Goal: Communication & Community: Answer question/provide support

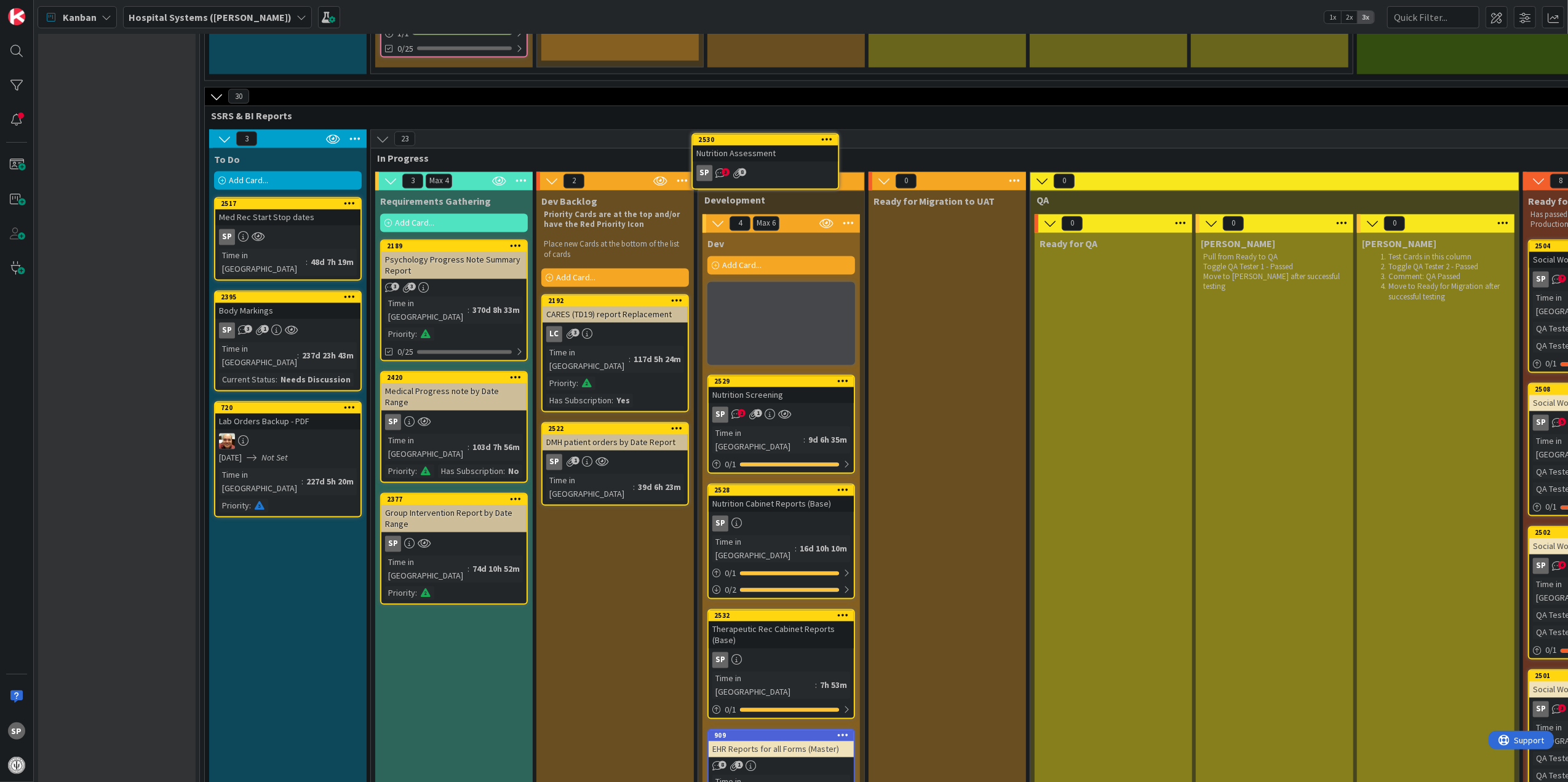
scroll to position [2202, 0]
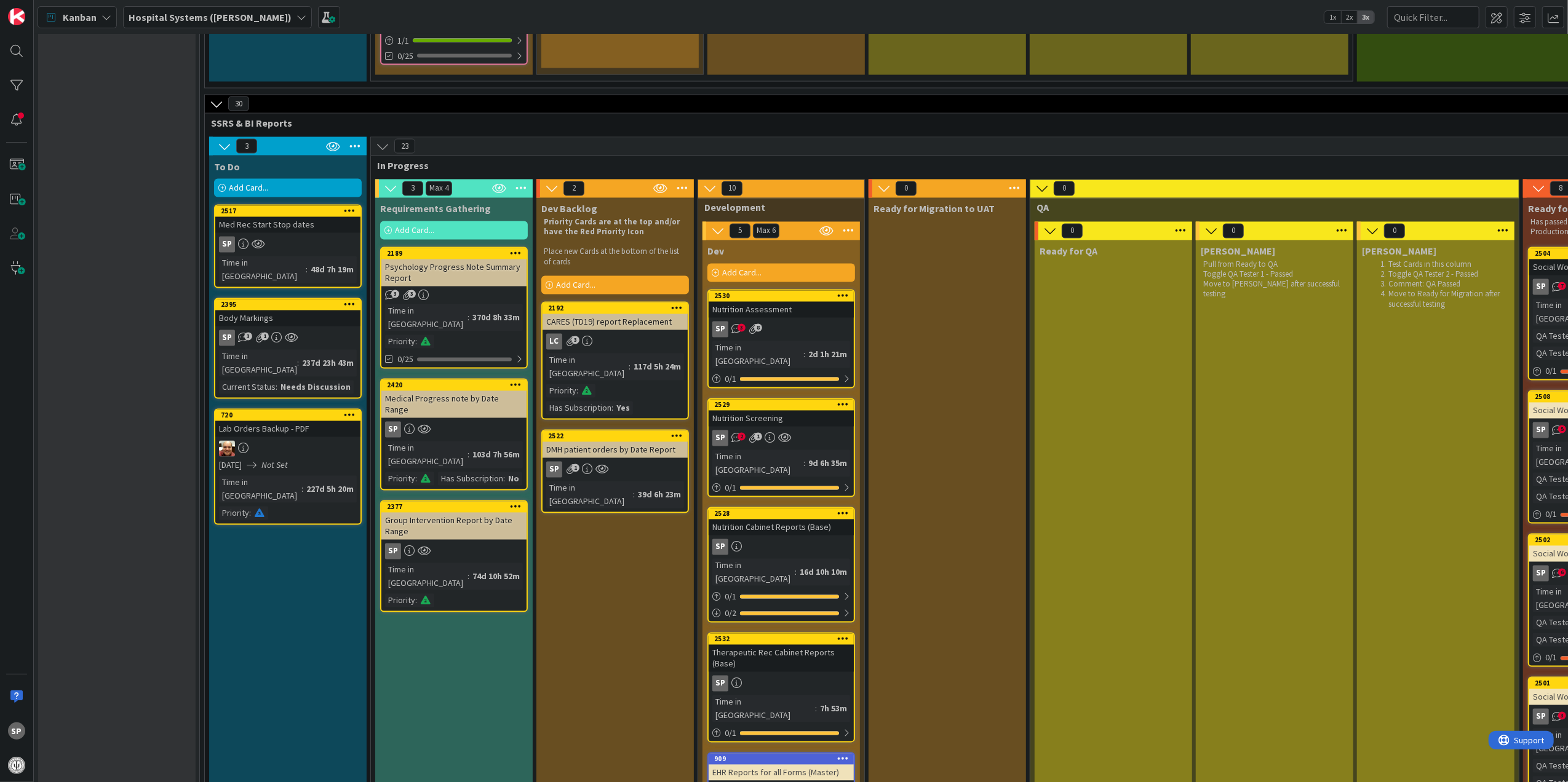
click at [798, 302] on div "Nutrition Assessment" at bounding box center [781, 309] width 145 height 16
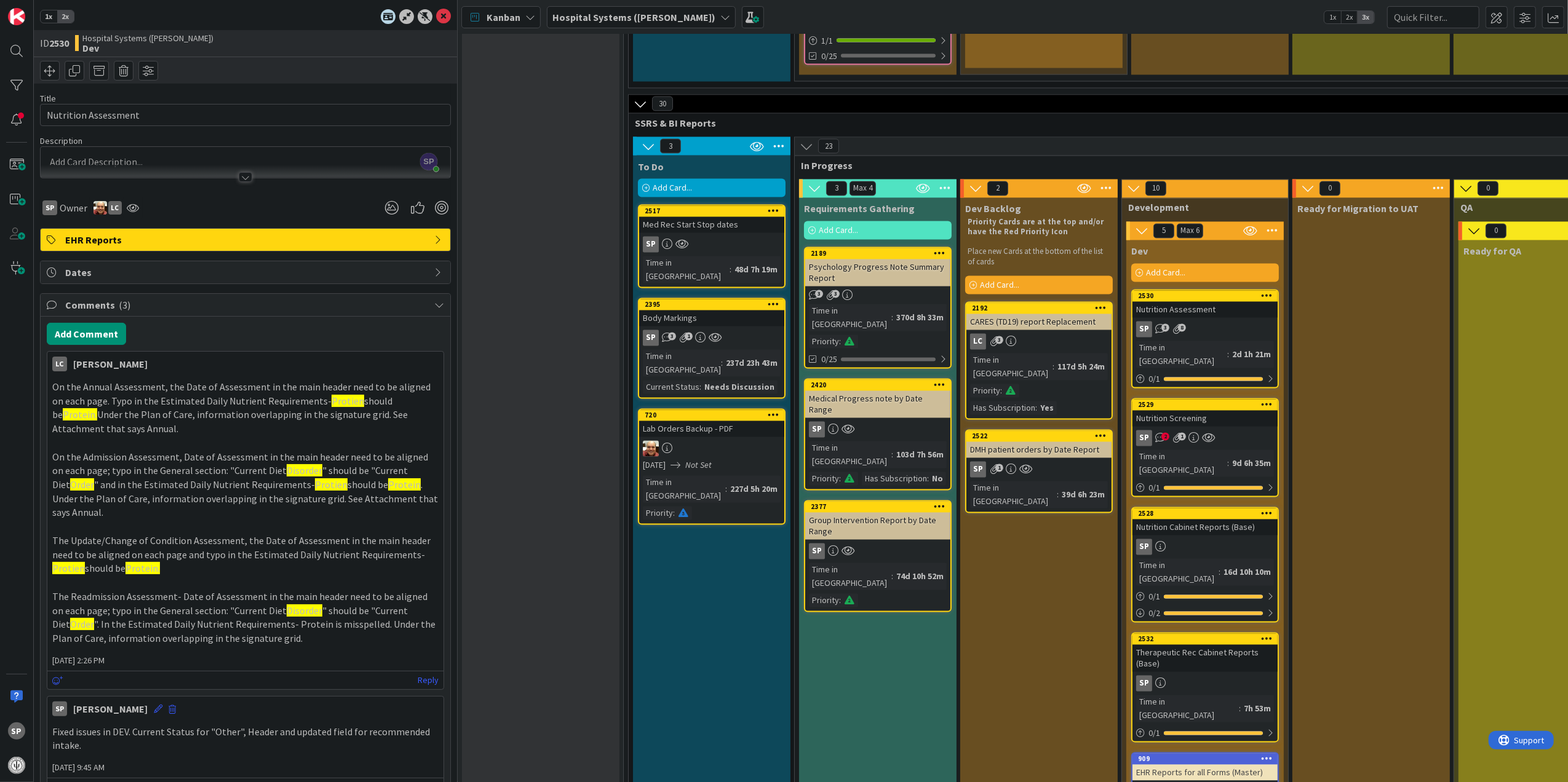
click at [1184, 411] on div "Nutrition Screening" at bounding box center [1205, 418] width 145 height 16
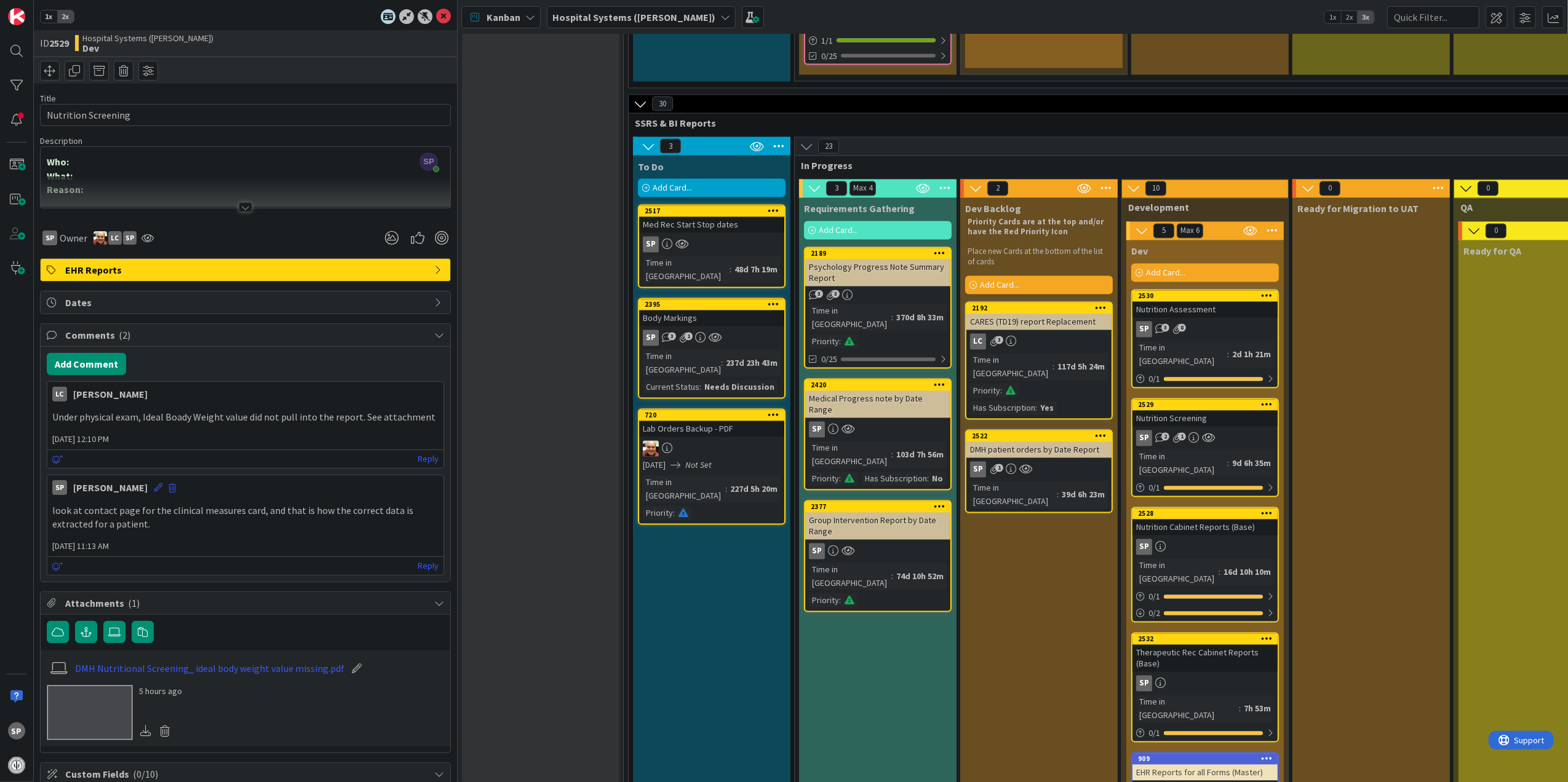
click at [370, 424] on p "Under physical exam, Ideal Boady Weight value did not pull into the report. See…" at bounding box center [245, 416] width 386 height 14
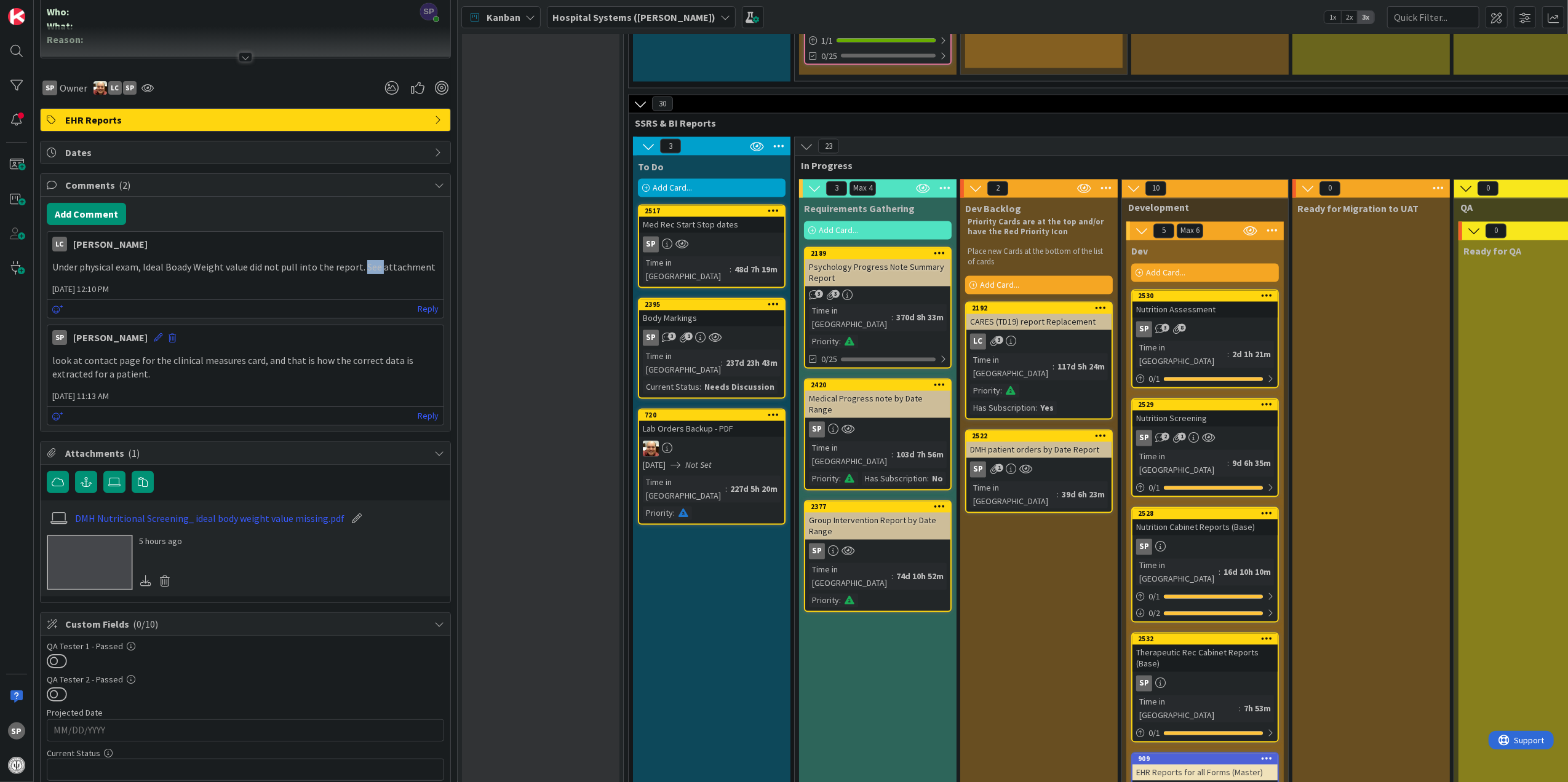
scroll to position [328, 0]
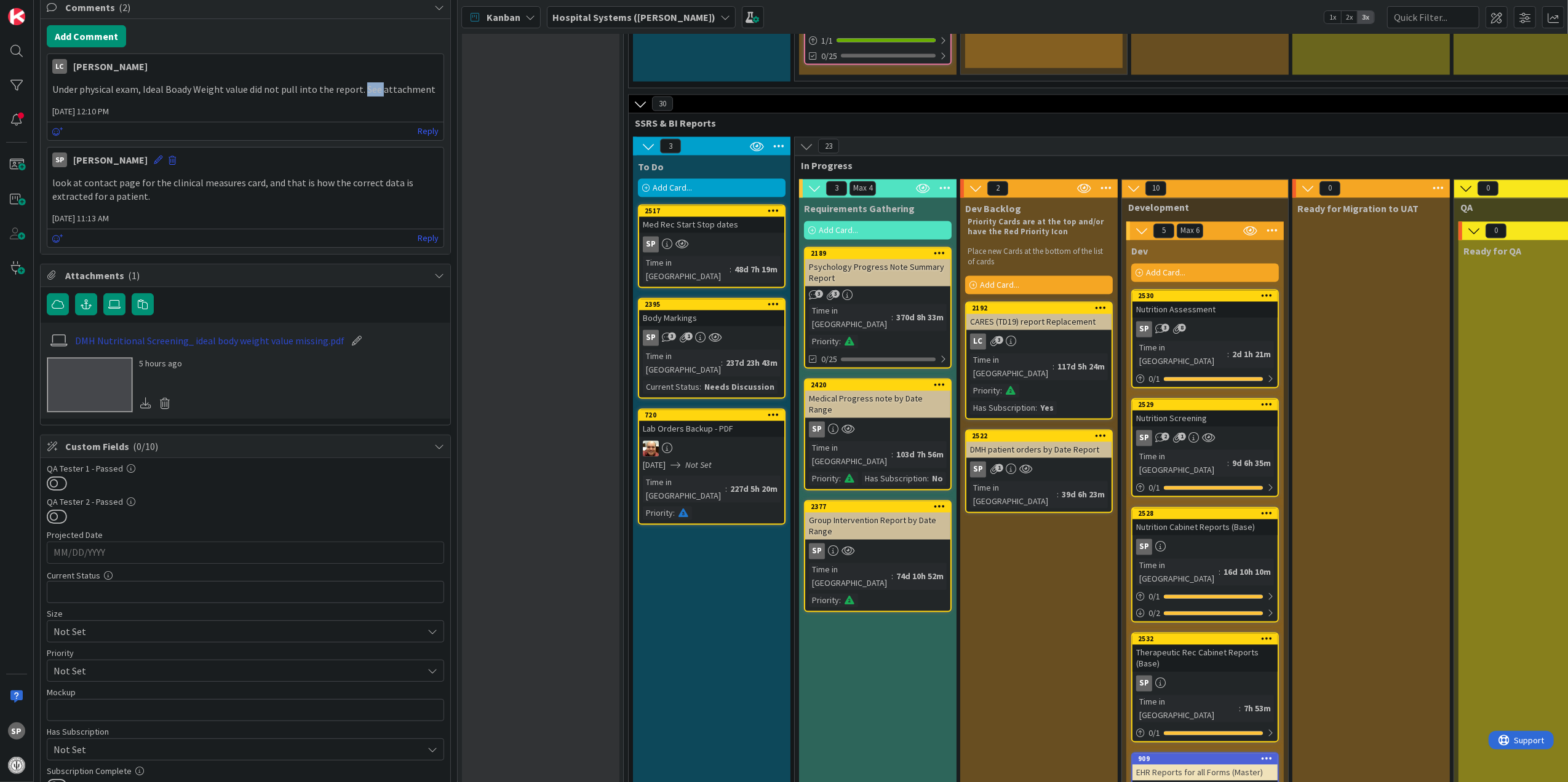
click at [282, 340] on link "DMH Nutritional Screening_ ideal body weight value missing.pdf" at bounding box center [210, 341] width 270 height 15
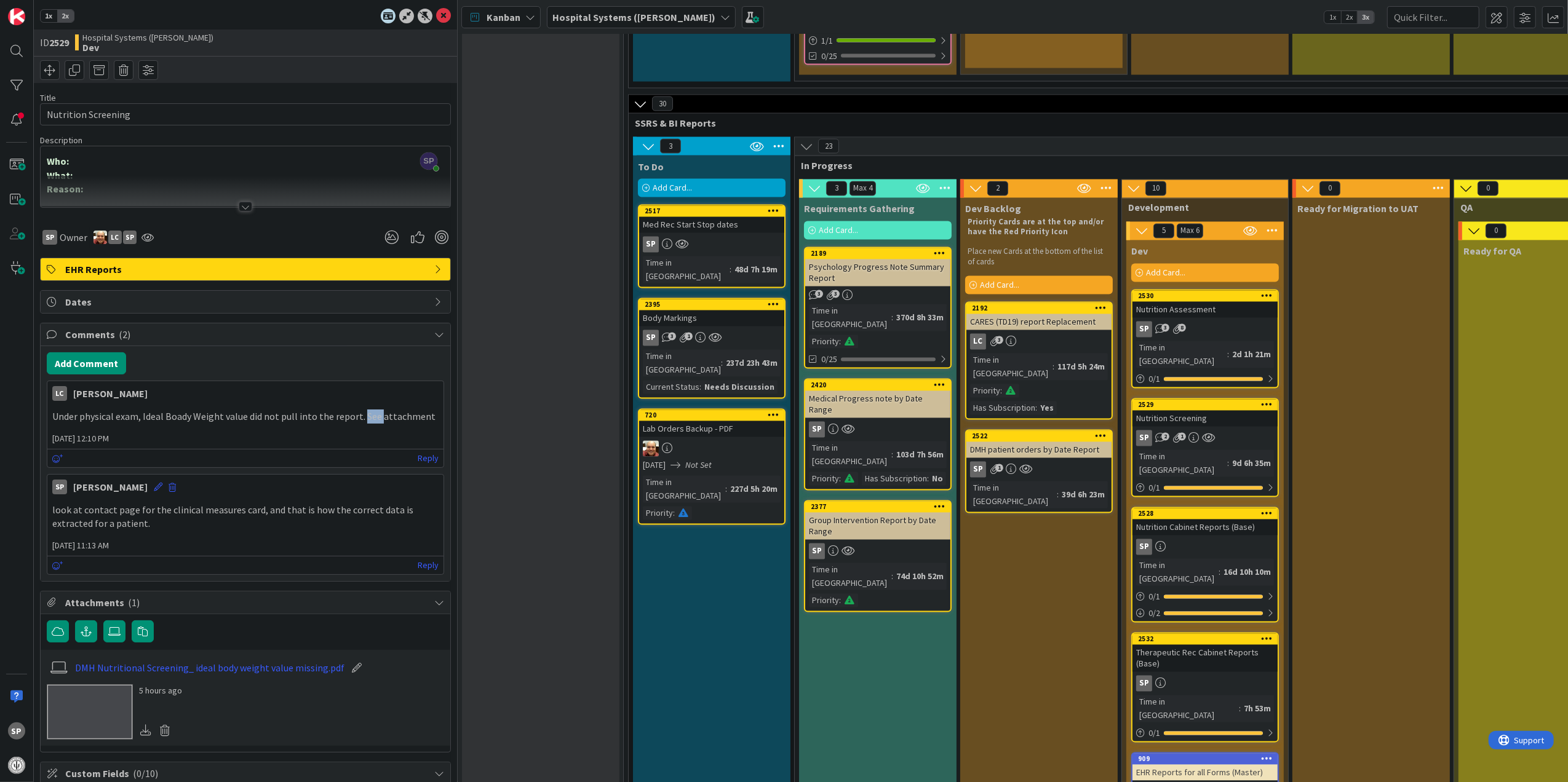
scroll to position [0, 0]
click at [436, 14] on icon at bounding box center [444, 17] width 15 height 15
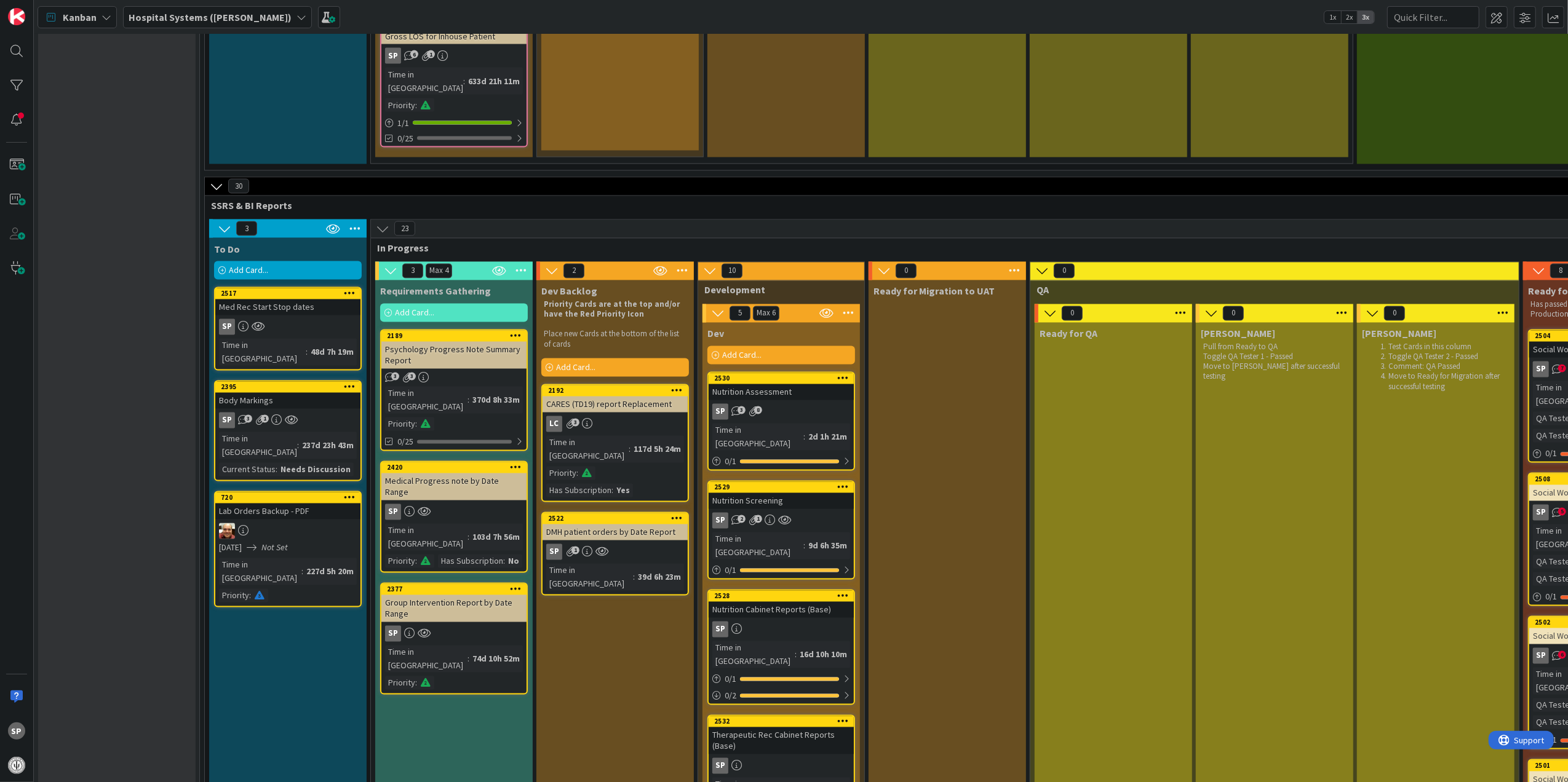
click at [806, 493] on div "Nutrition Screening" at bounding box center [781, 501] width 145 height 16
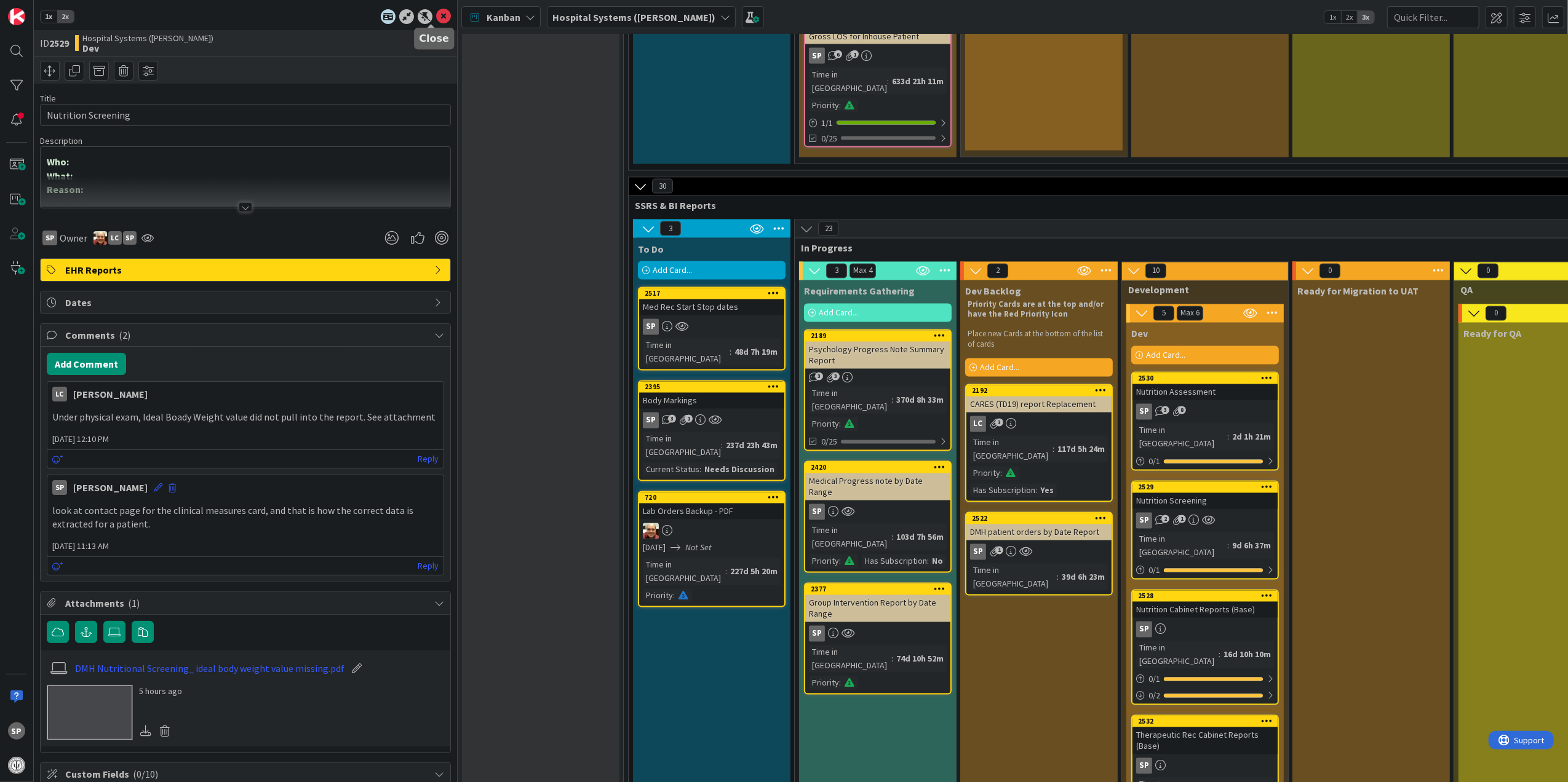
click at [436, 11] on icon at bounding box center [444, 17] width 15 height 15
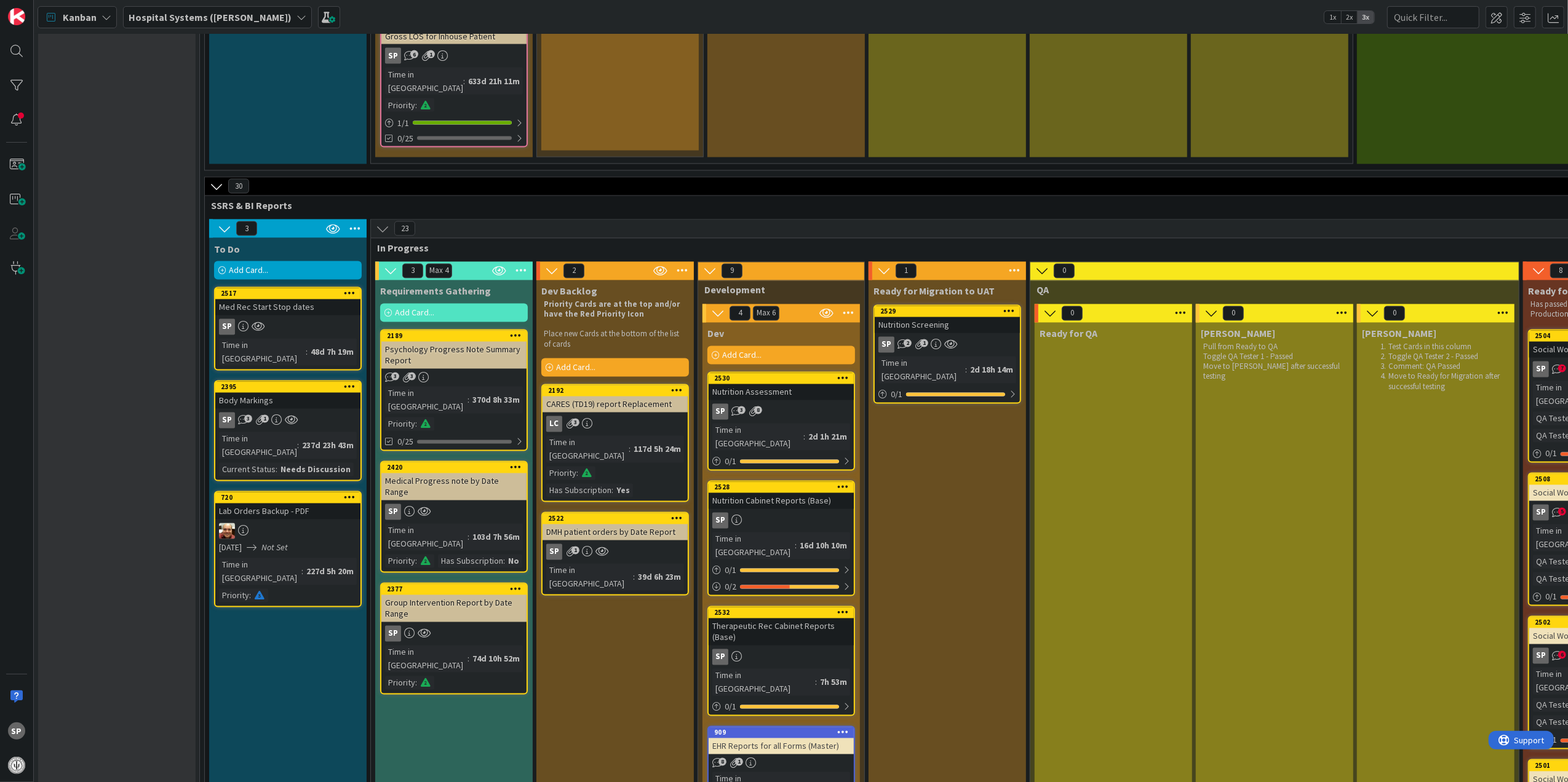
click at [933, 317] on div "Nutrition Screening" at bounding box center [947, 325] width 145 height 16
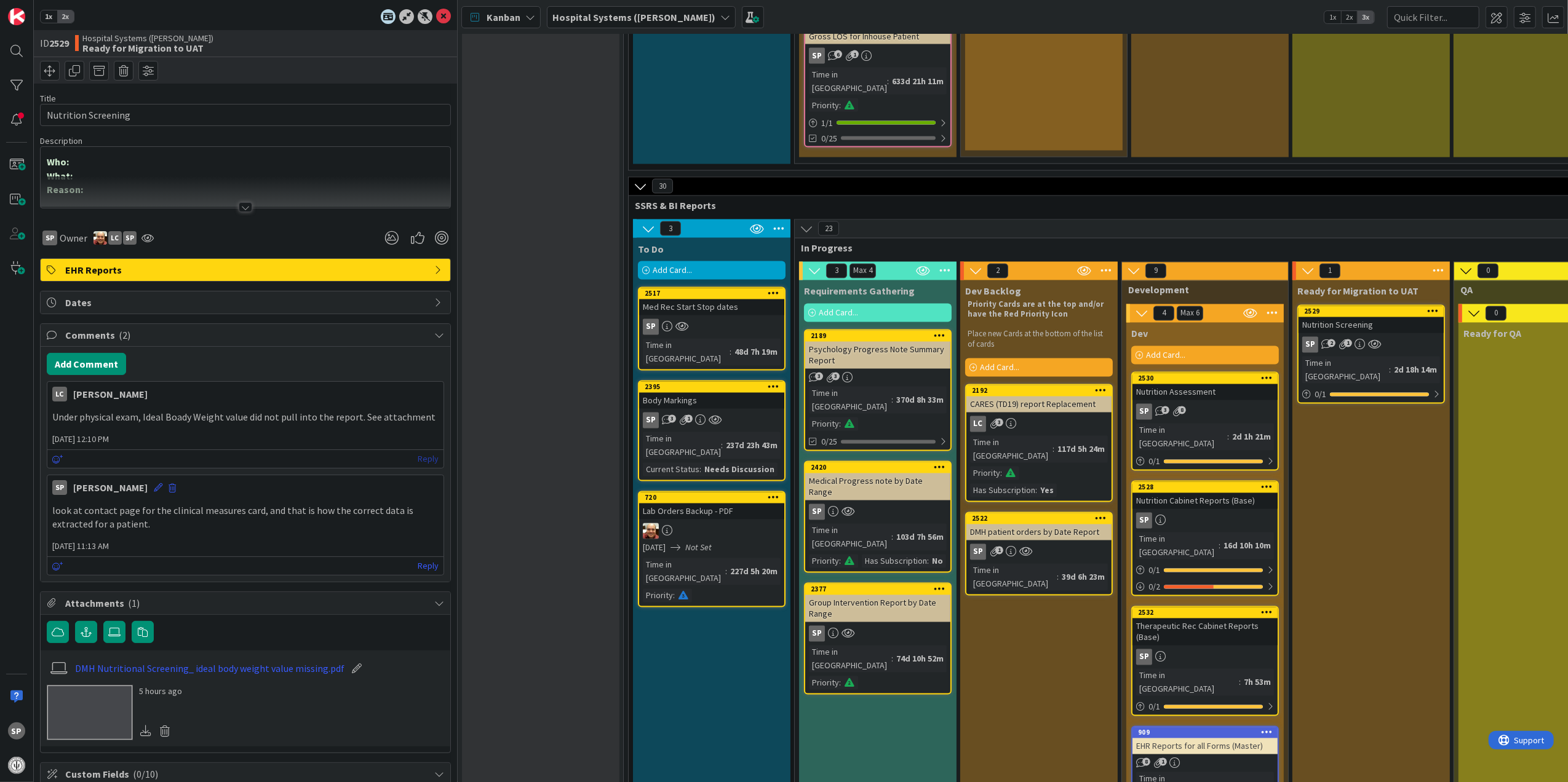
click at [418, 458] on link "Reply" at bounding box center [428, 458] width 21 height 16
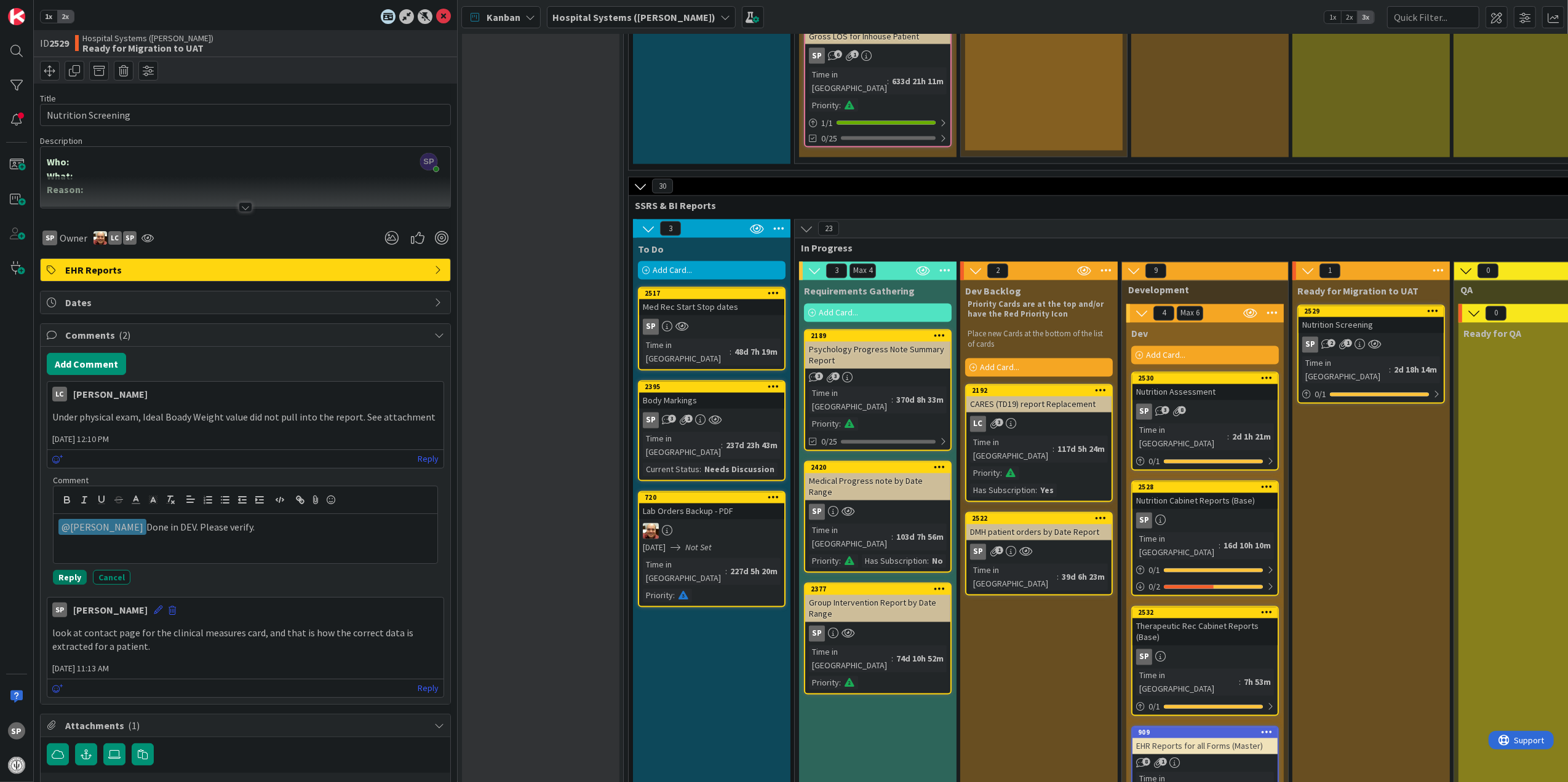
click at [84, 582] on button "Reply" at bounding box center [70, 578] width 34 height 15
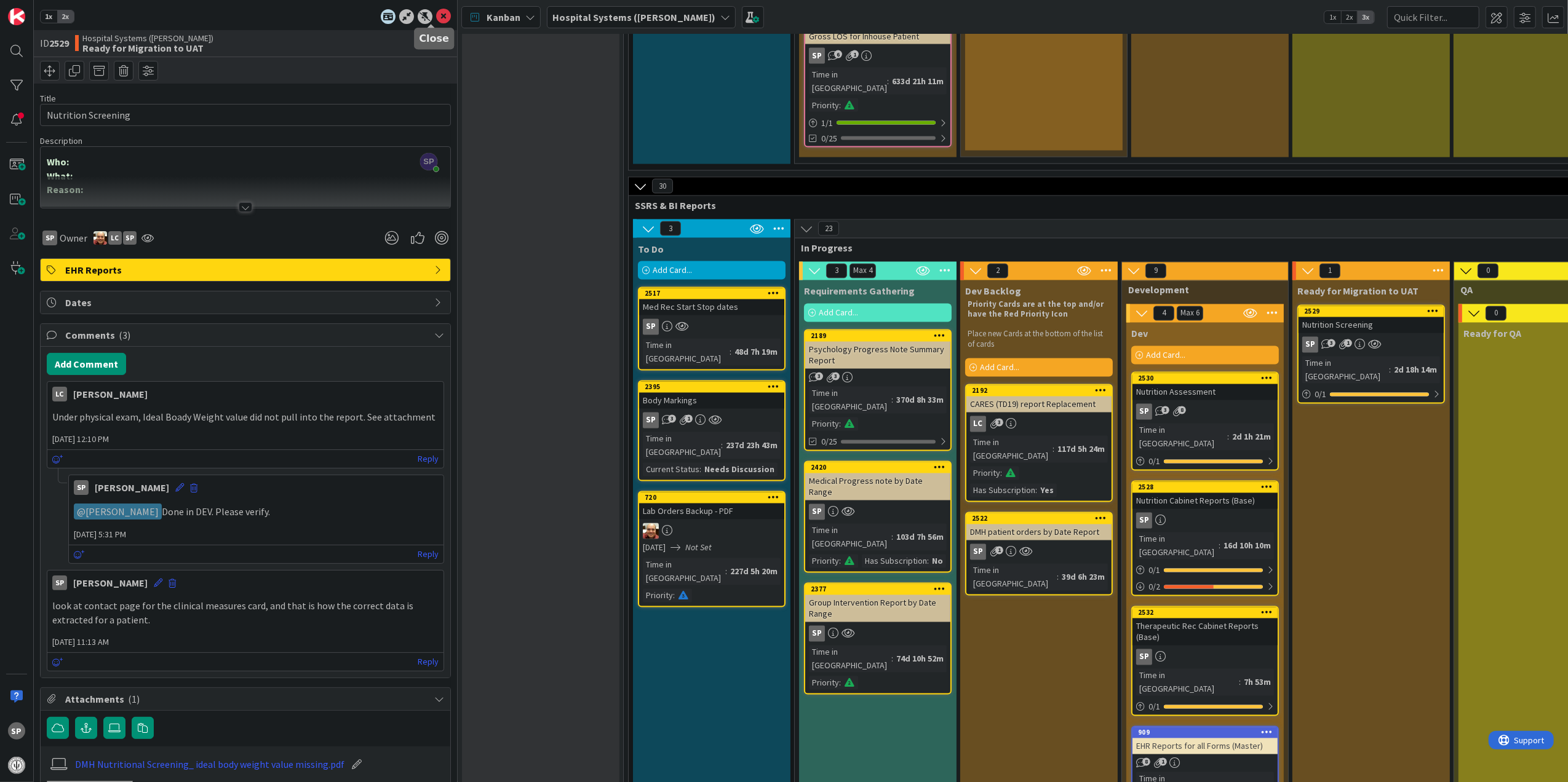
click at [436, 14] on icon at bounding box center [444, 17] width 15 height 15
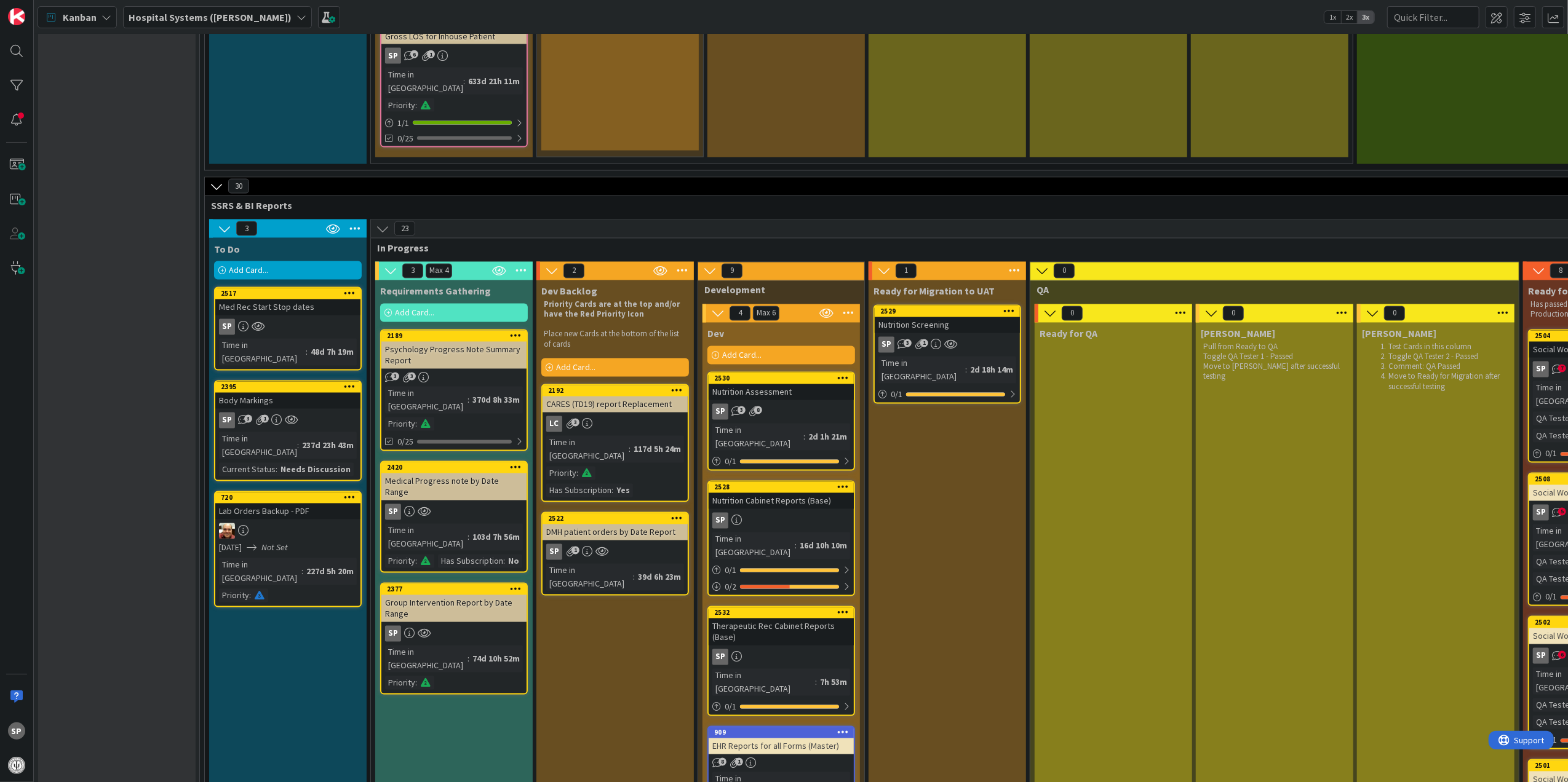
click at [780, 384] on div "Nutrition Assessment" at bounding box center [781, 391] width 145 height 16
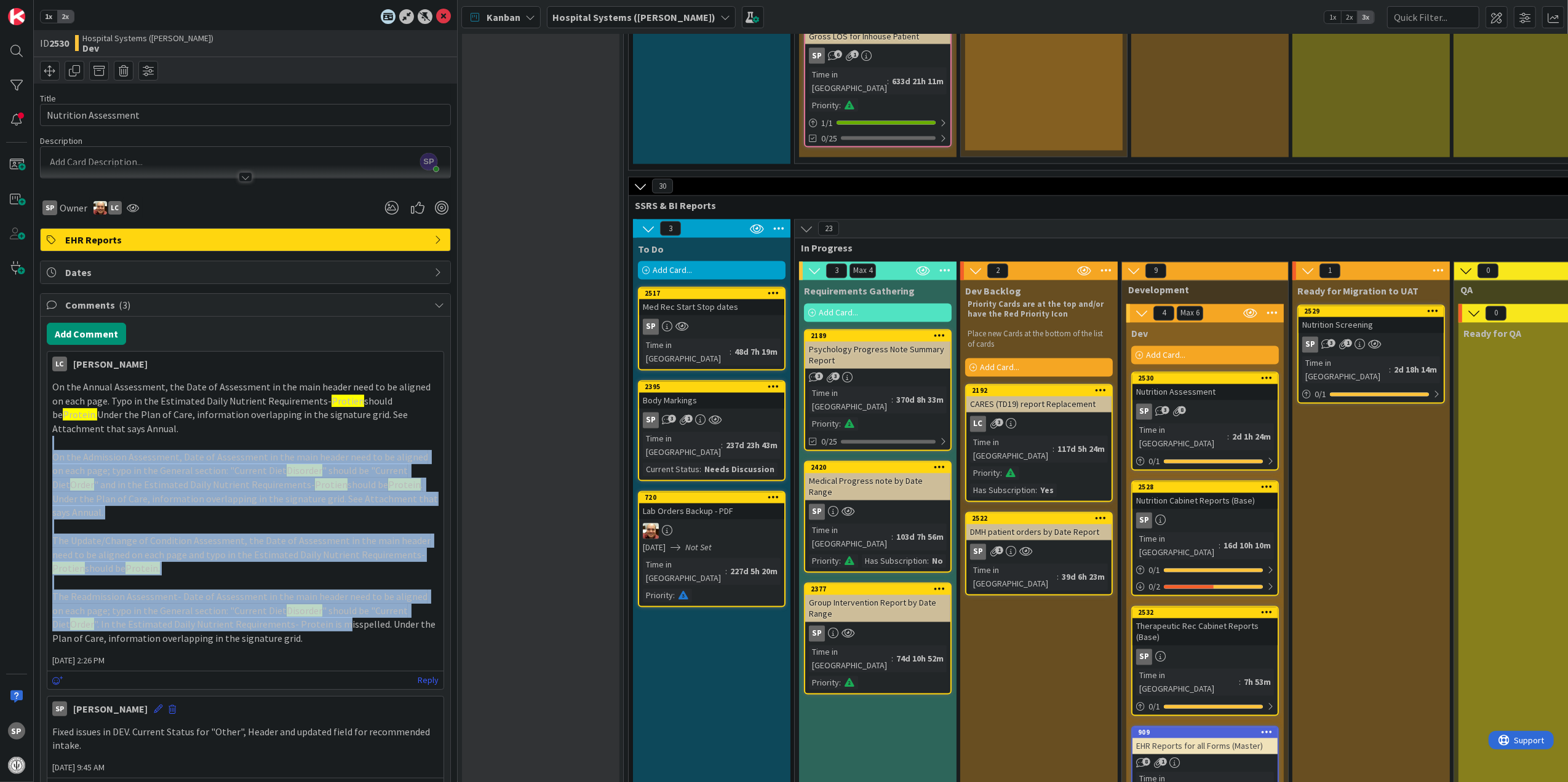
drag, startPoint x: 323, startPoint y: 627, endPoint x: 96, endPoint y: 429, distance: 301.2
click at [96, 429] on div "On the Annual Assessment, the Date of Assessment in the main header need to be …" at bounding box center [245, 513] width 386 height 266
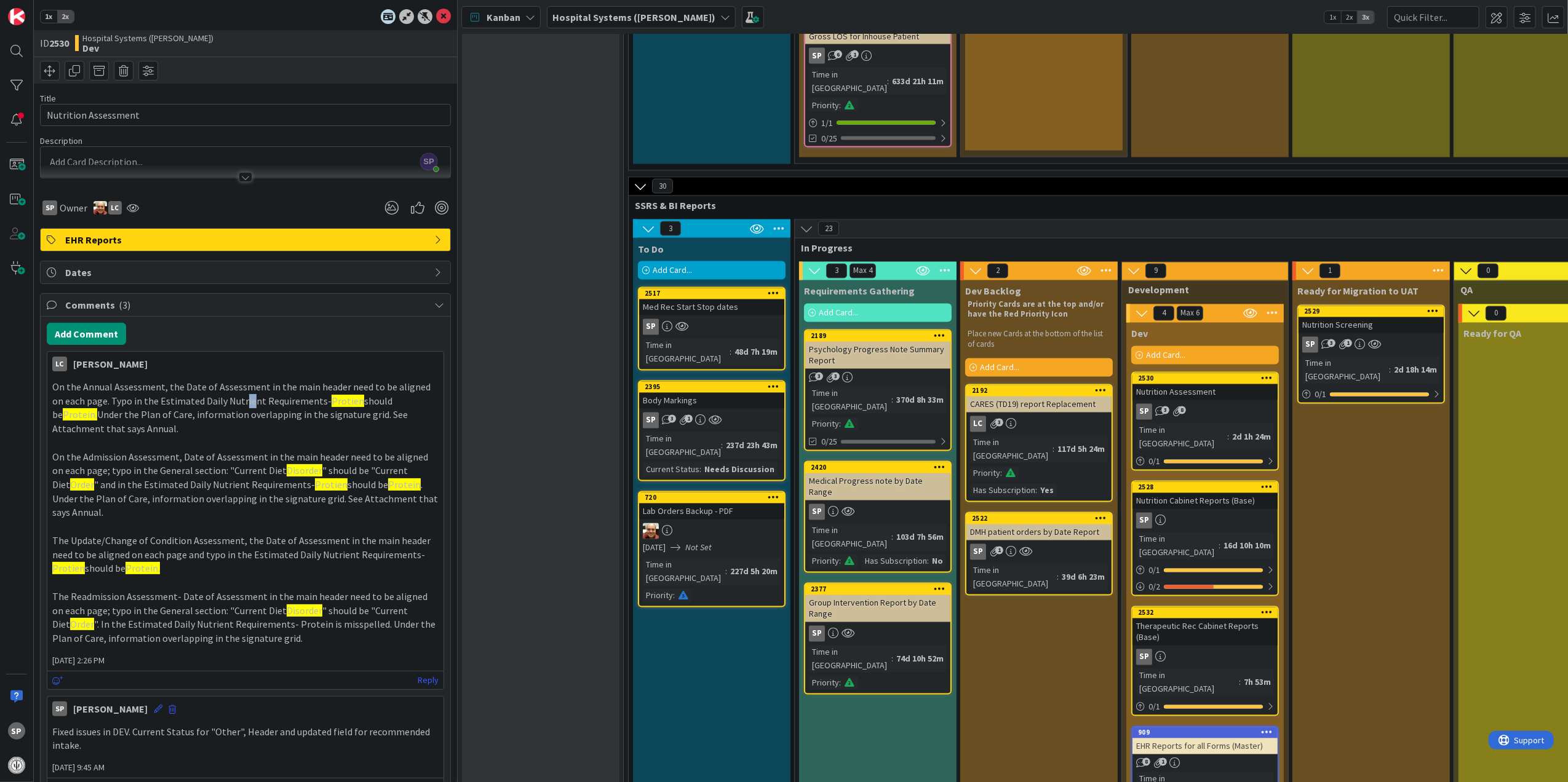
drag, startPoint x: 96, startPoint y: 429, endPoint x: 253, endPoint y: 404, distance: 159.0
click at [253, 404] on p "On the Annual Assessment, the Date of Assessment in the main header need to be …" at bounding box center [245, 408] width 386 height 56
click at [436, 9] on icon at bounding box center [444, 17] width 15 height 15
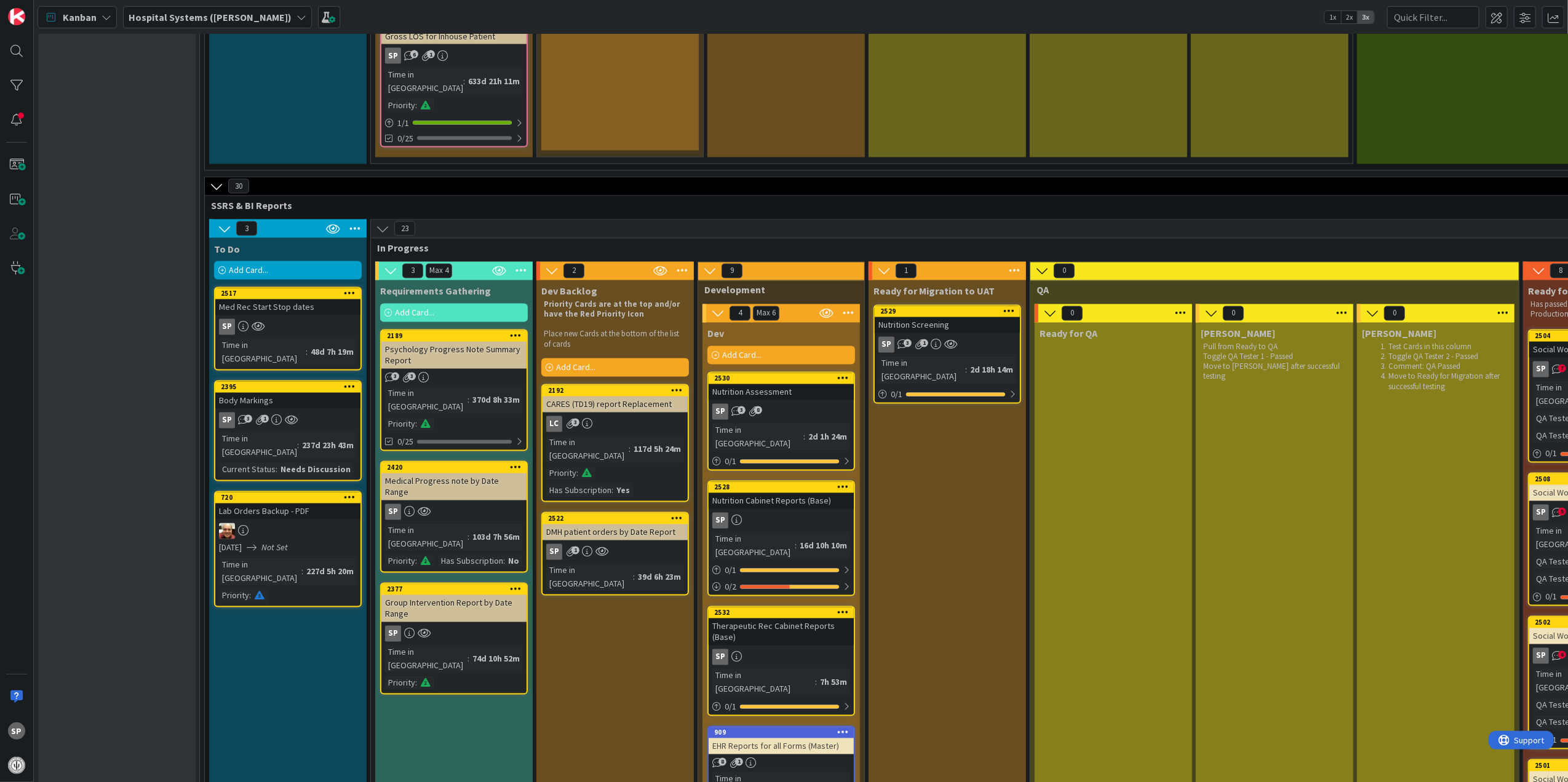
click at [812, 493] on div "Nutrition Cabinet Reports (Base)" at bounding box center [781, 501] width 145 height 16
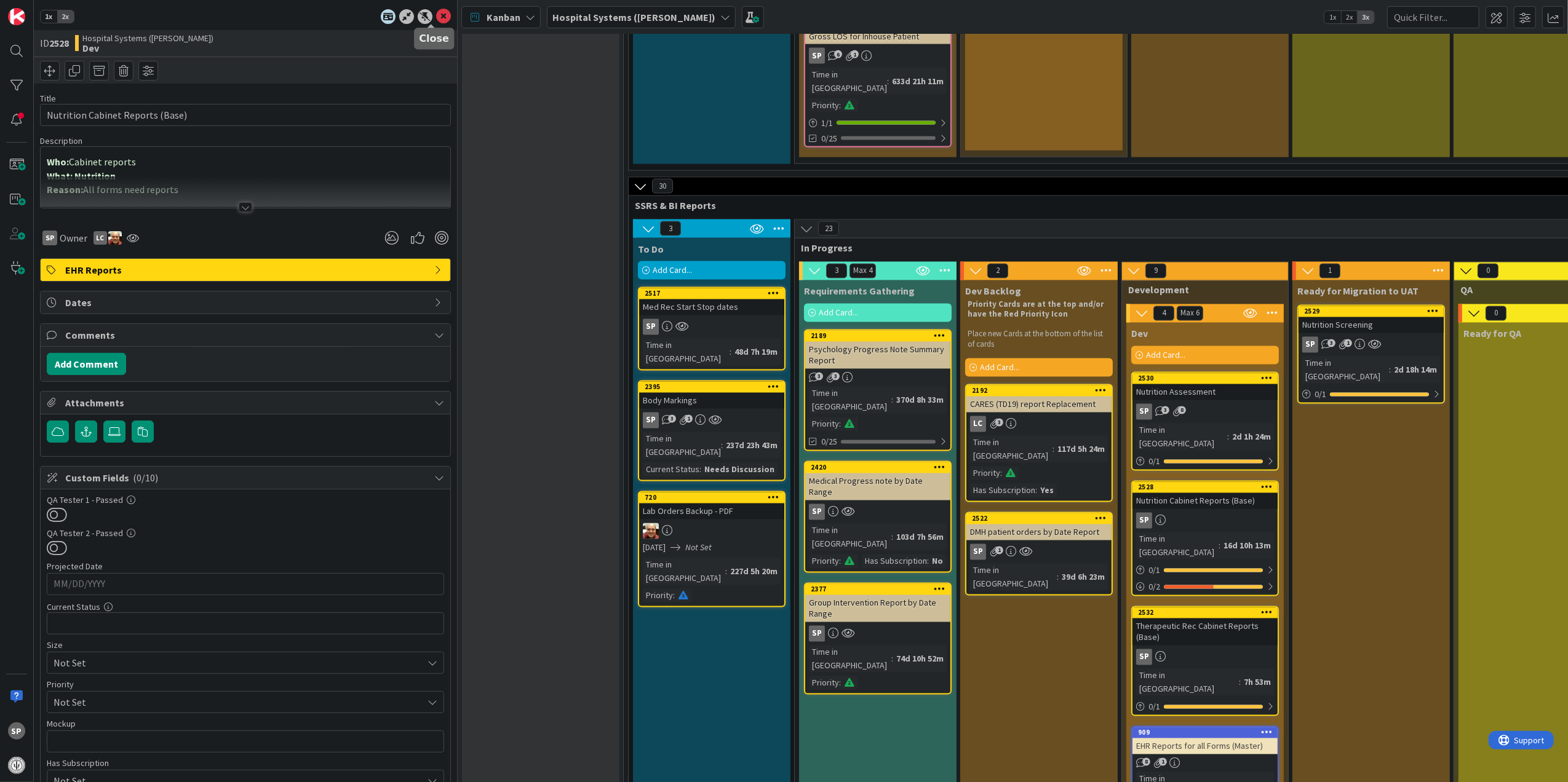
click at [436, 11] on icon at bounding box center [444, 17] width 15 height 15
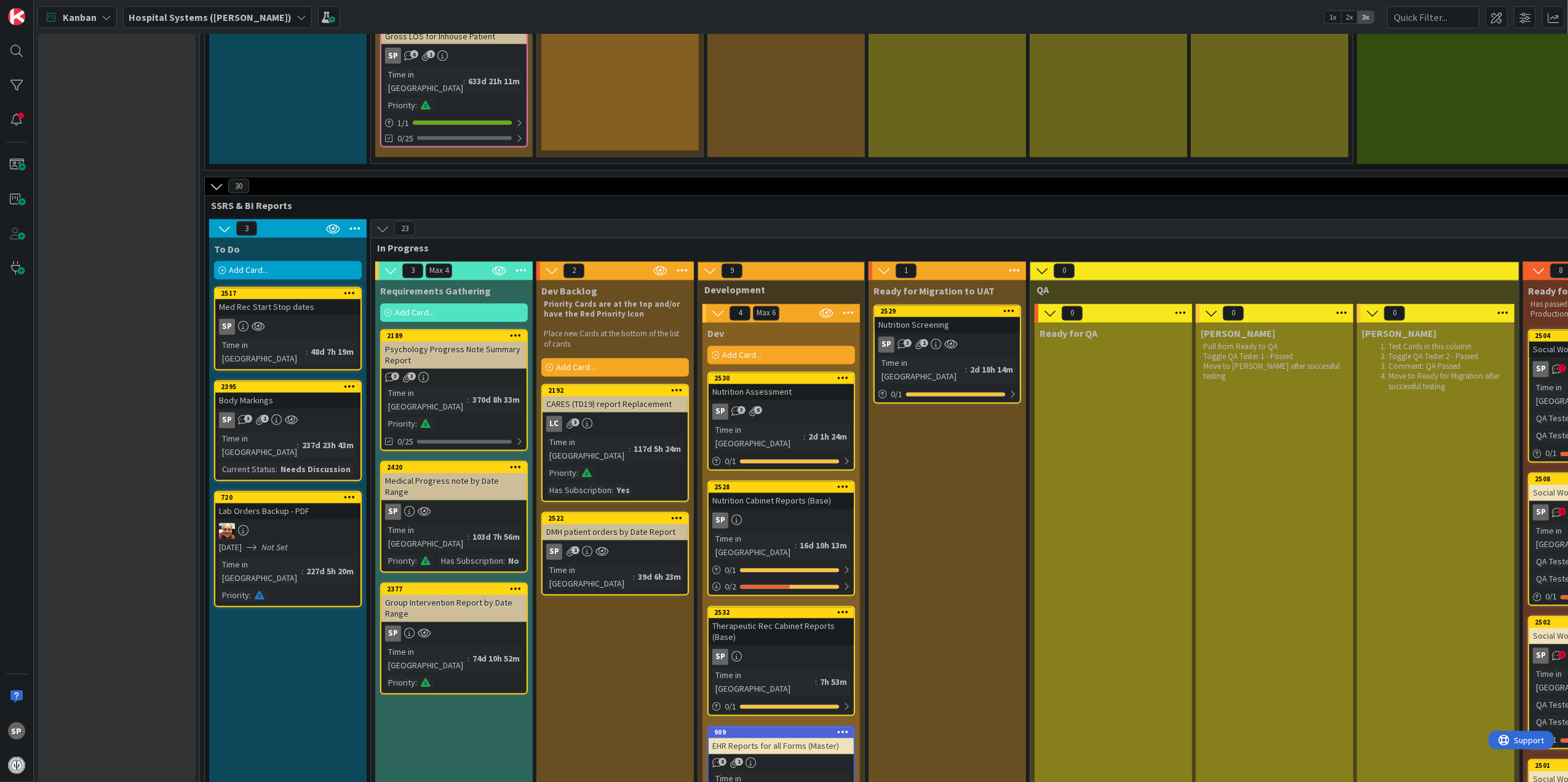
click at [955, 317] on div "Nutrition Screening" at bounding box center [947, 325] width 145 height 16
